Goal: Transaction & Acquisition: Download file/media

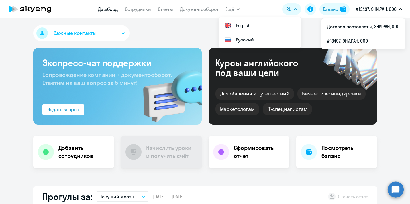
click at [364, 22] on li "Договор постоплаты, ЭНИ.РАН, ООО" at bounding box center [363, 26] width 84 height 14
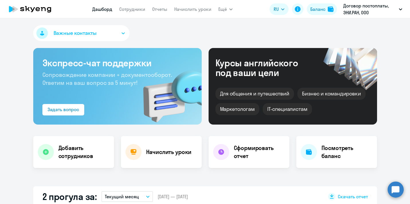
select select "30"
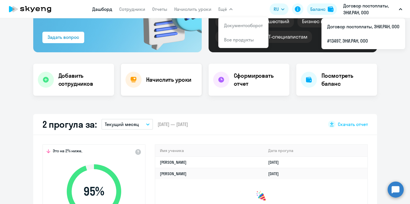
scroll to position [79, 0]
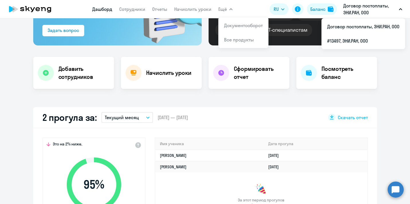
click at [136, 121] on button "Текущий месяц" at bounding box center [127, 117] width 52 height 11
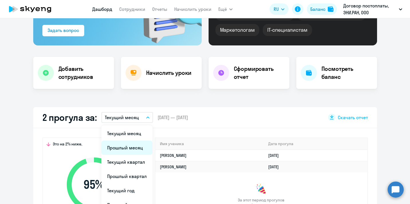
click at [131, 148] on li "Прошлый месяц" at bounding box center [126, 148] width 51 height 14
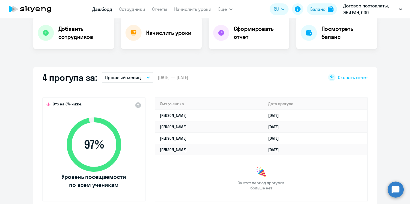
scroll to position [115, 0]
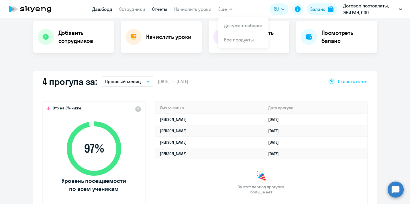
click at [158, 8] on link "Отчеты" at bounding box center [159, 9] width 15 height 6
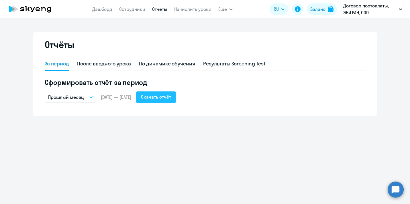
click at [171, 97] on div "Скачать отчёт" at bounding box center [156, 97] width 30 height 7
click at [169, 94] on div "Скачать отчёт" at bounding box center [156, 97] width 30 height 7
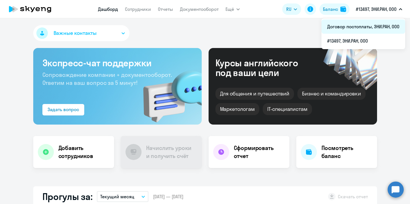
click at [357, 27] on li "Договор постоплаты, ЭНИ.РАН, ООО" at bounding box center [363, 26] width 84 height 14
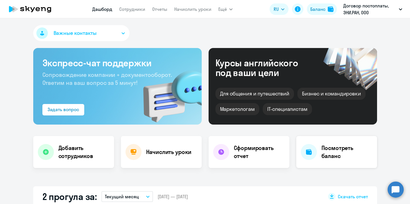
select select "30"
